Goal: Transaction & Acquisition: Purchase product/service

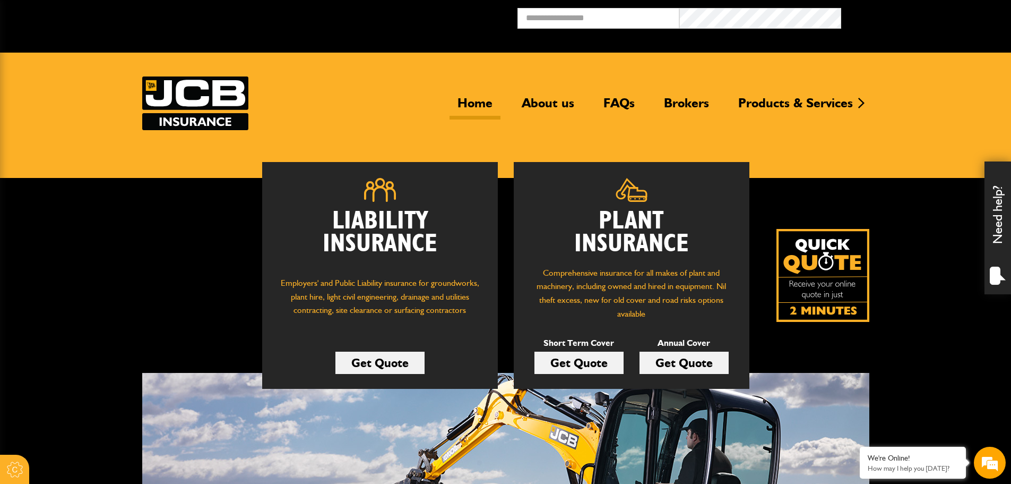
click at [584, 362] on link "Get Quote" at bounding box center [579, 362] width 89 height 22
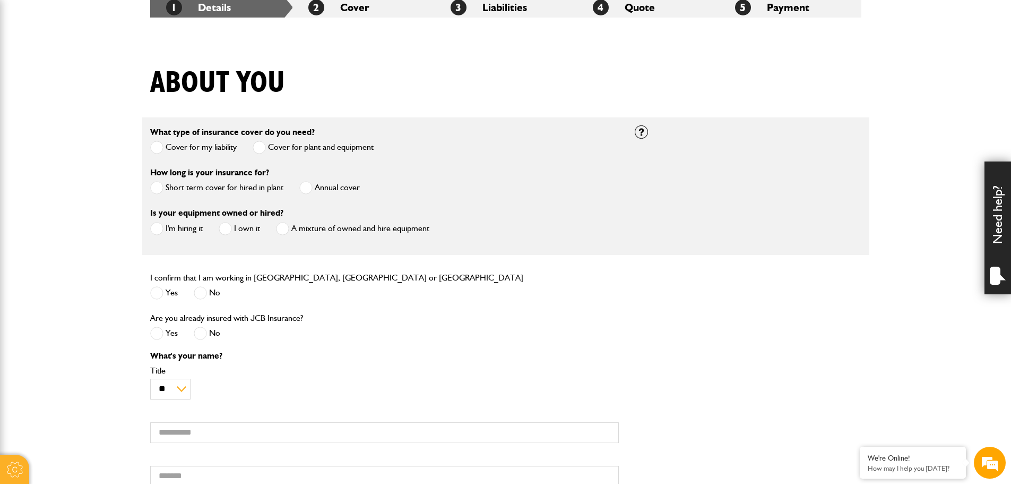
click at [159, 184] on span at bounding box center [156, 187] width 13 height 13
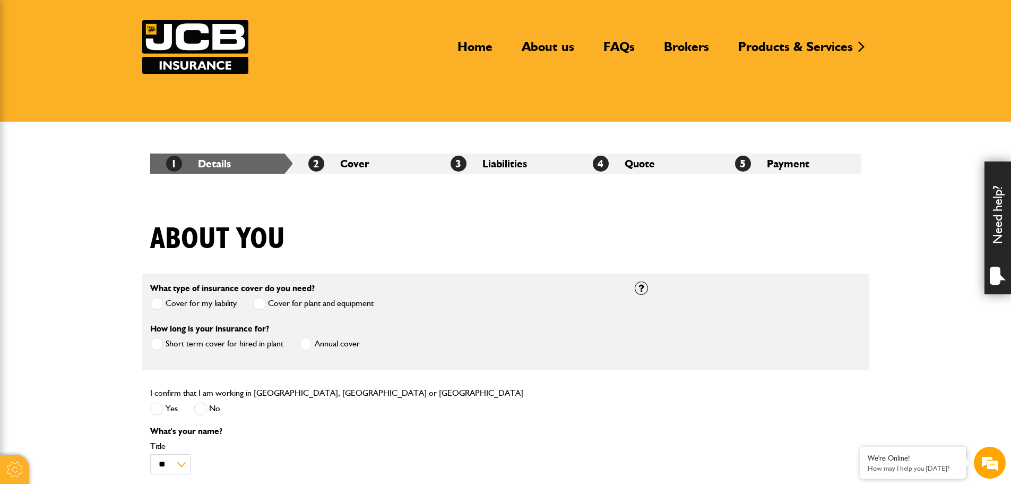
scroll to position [53, 0]
